Goal: Information Seeking & Learning: Check status

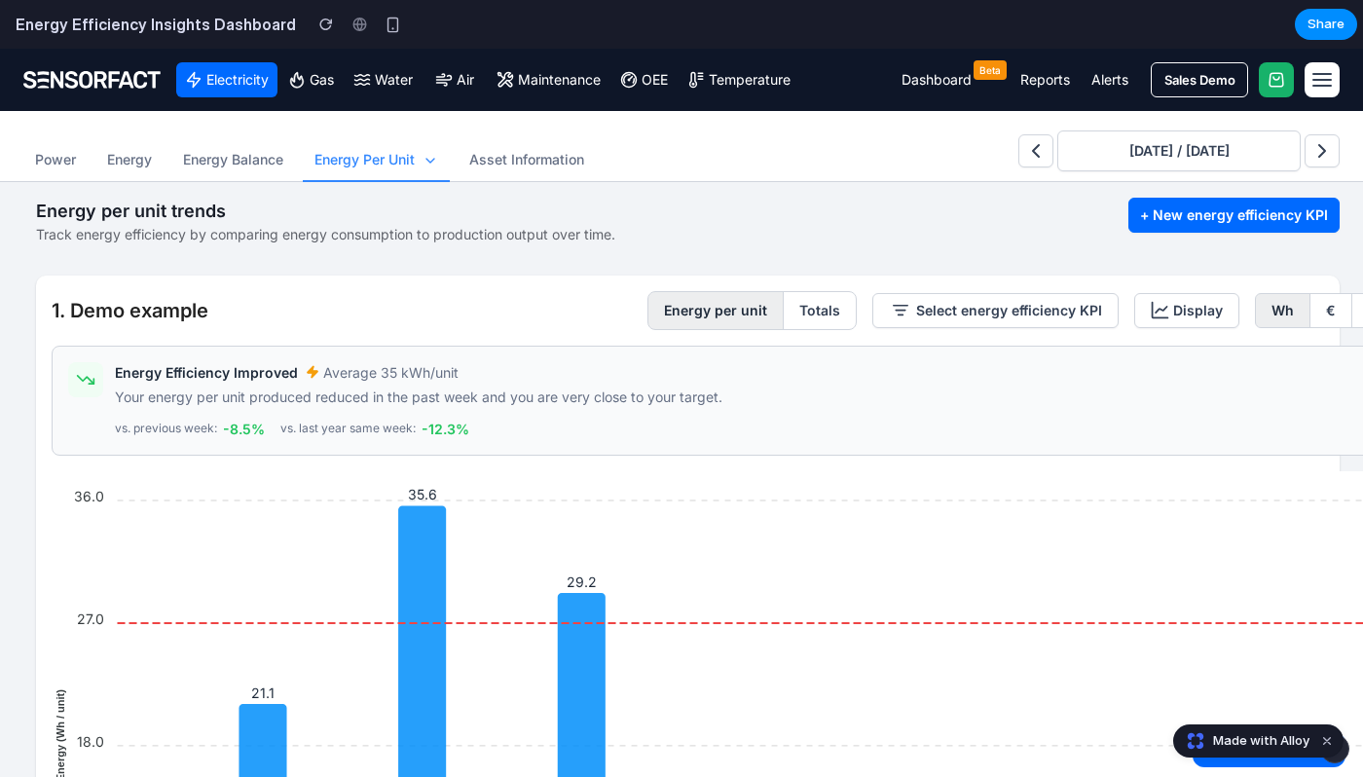
click at [803, 310] on button "Totals" at bounding box center [819, 310] width 73 height 37
click at [738, 309] on div "Energy per unit Totals" at bounding box center [751, 310] width 209 height 39
click at [1036, 309] on button "Select energy efficiency KPI" at bounding box center [995, 310] width 246 height 35
click at [1333, 311] on button "€" at bounding box center [1330, 310] width 43 height 33
click at [1270, 312] on div "Wh € CO₂e" at bounding box center [1336, 310] width 163 height 35
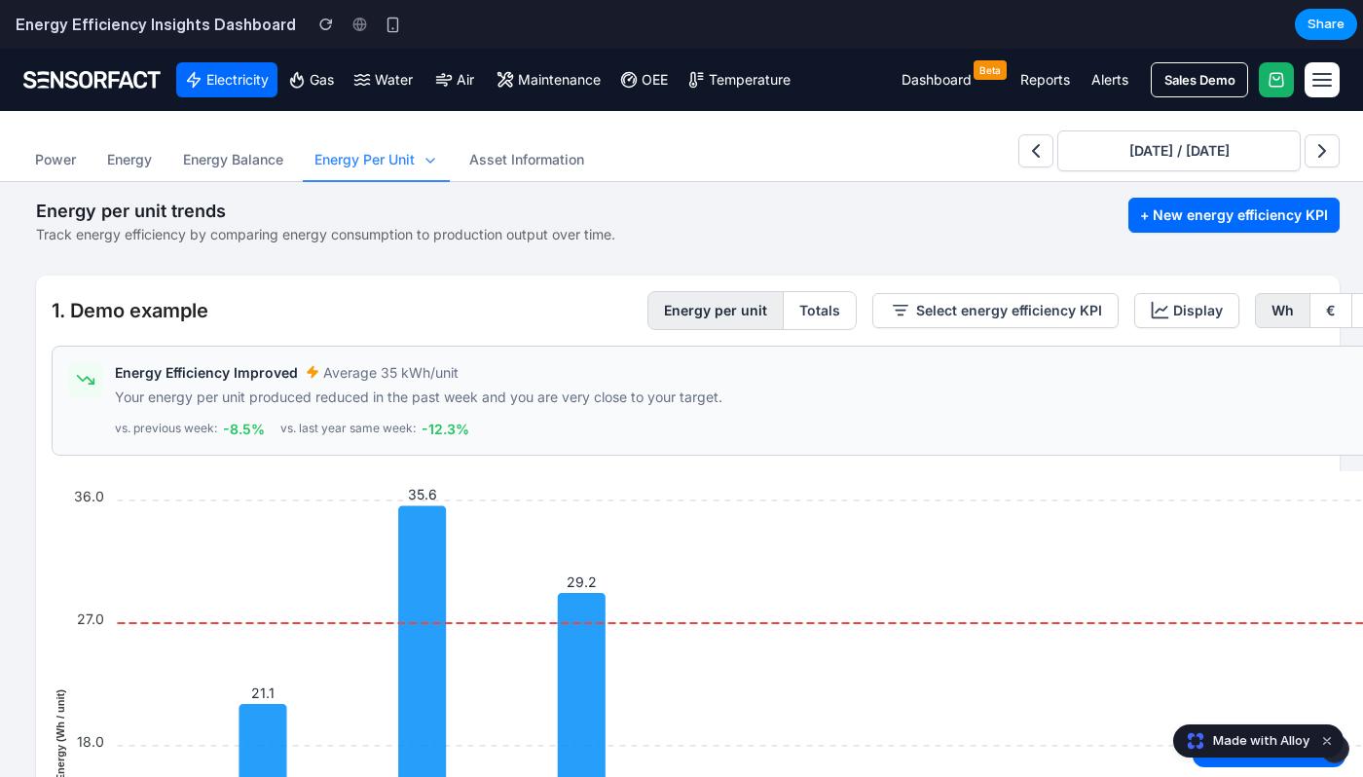
click at [406, 412] on div "Energy Efficiency Improved Average 35 kWh/unit Your energy per unit produced re…" at bounding box center [814, 400] width 1398 height 77
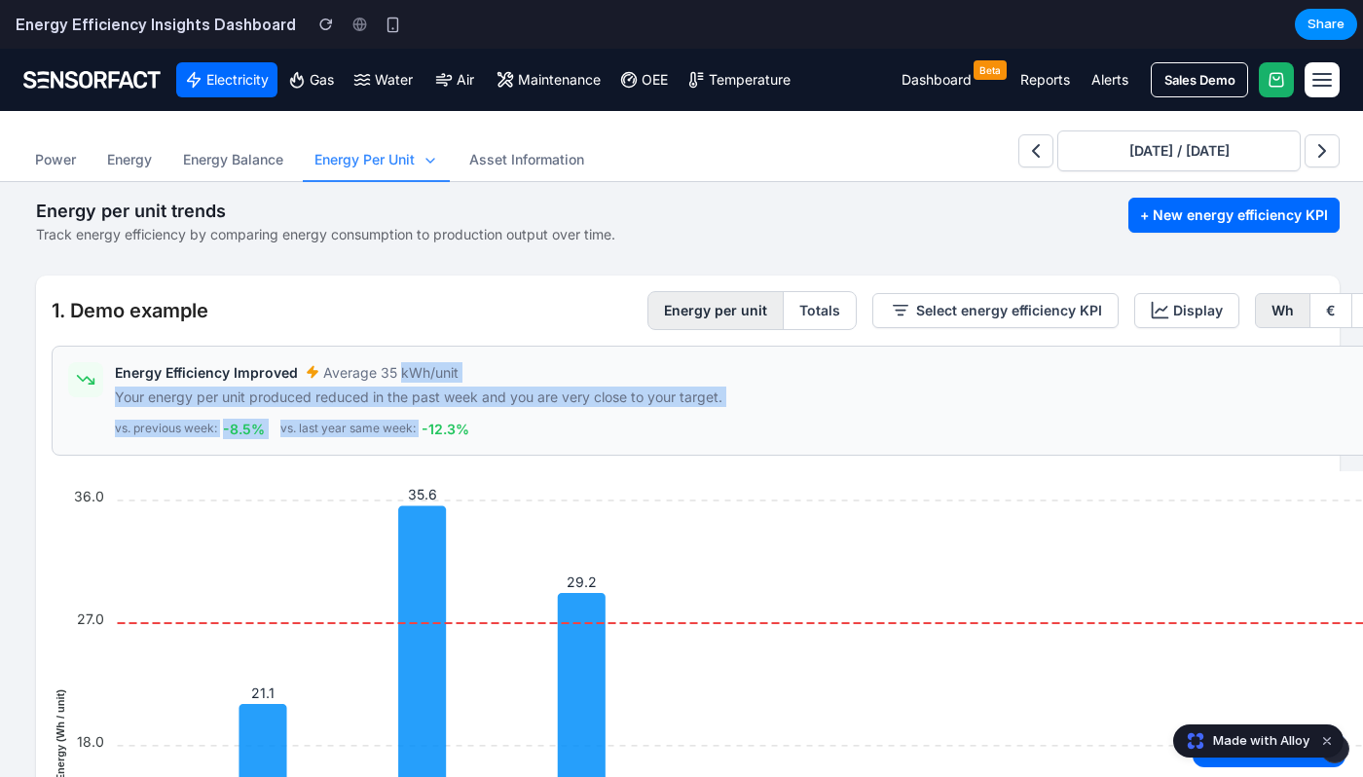
drag, startPoint x: 396, startPoint y: 365, endPoint x: 469, endPoint y: 409, distance: 85.1
click at [469, 409] on div "Energy Efficiency Improved Average 35 kWh/unit Your energy per unit produced re…" at bounding box center [814, 400] width 1398 height 77
